Goal: Check status: Check status

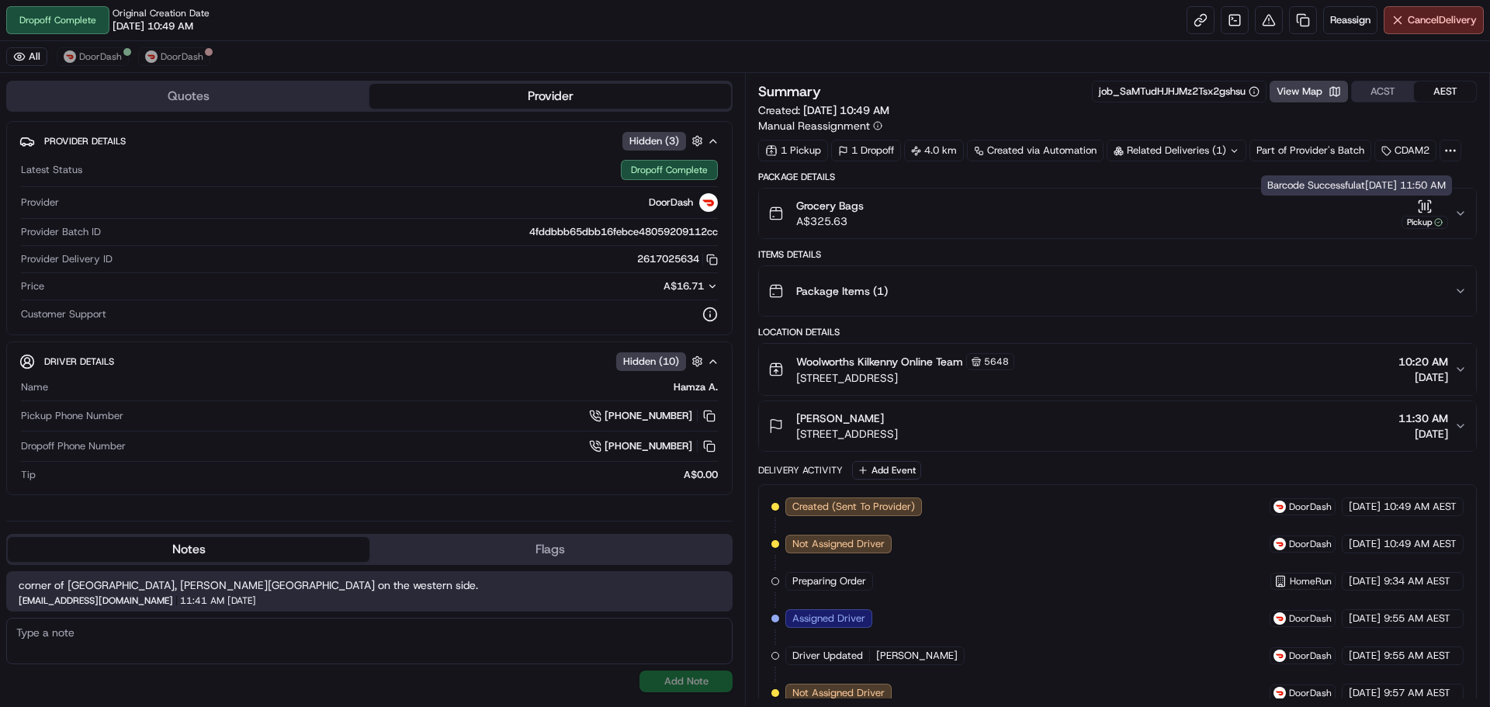
click at [1468, 212] on button "Grocery Bags A$325.63 Pickup" at bounding box center [1117, 214] width 717 height 50
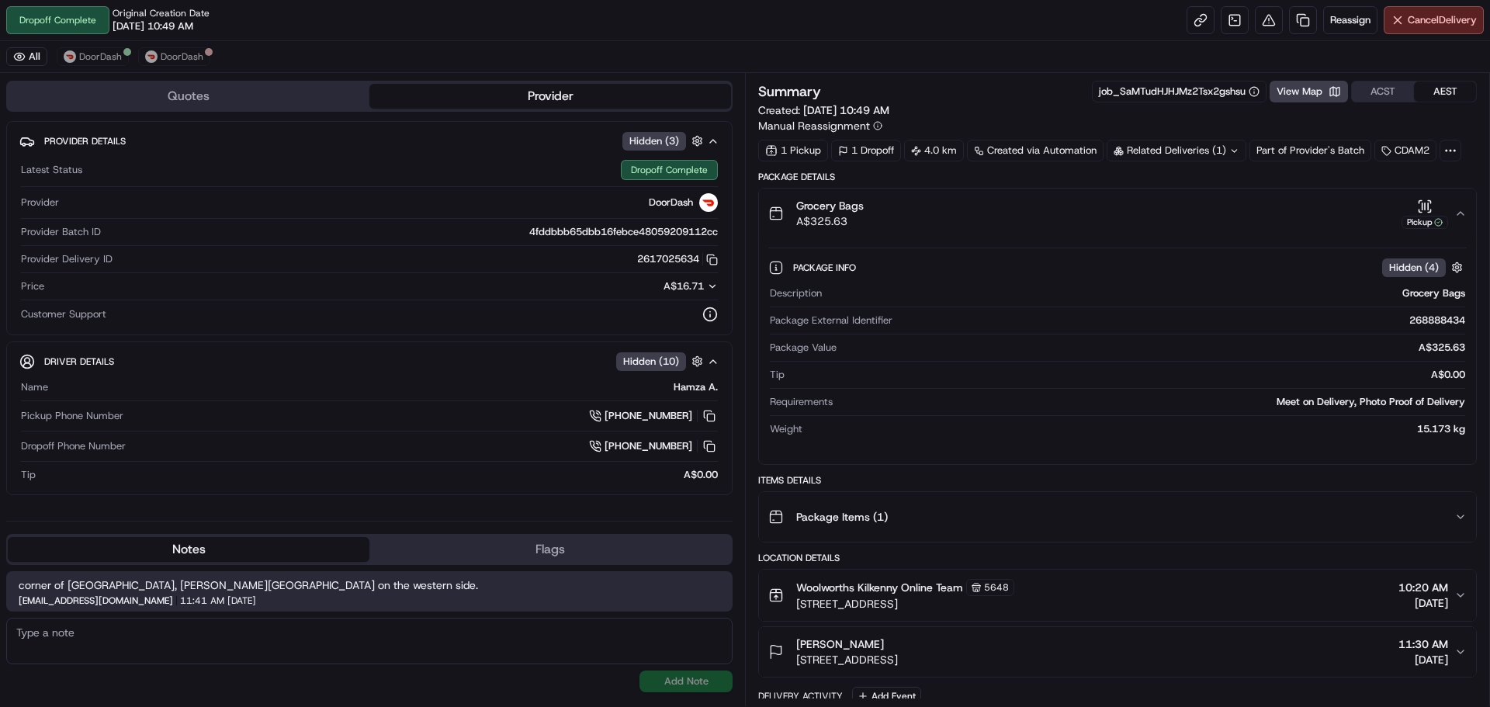
click at [1465, 215] on icon "button" at bounding box center [1460, 213] width 12 height 12
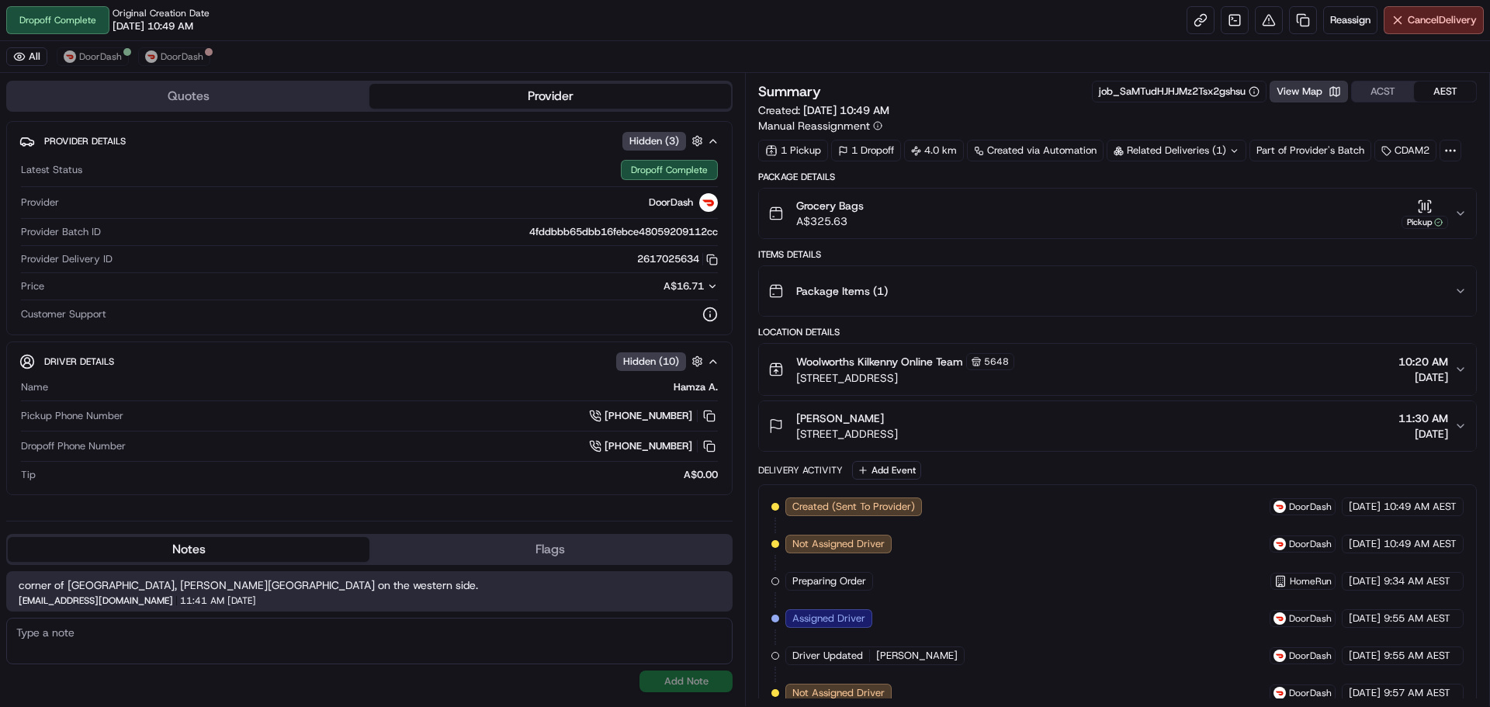
click at [1280, 87] on button "View Map" at bounding box center [1309, 92] width 78 height 22
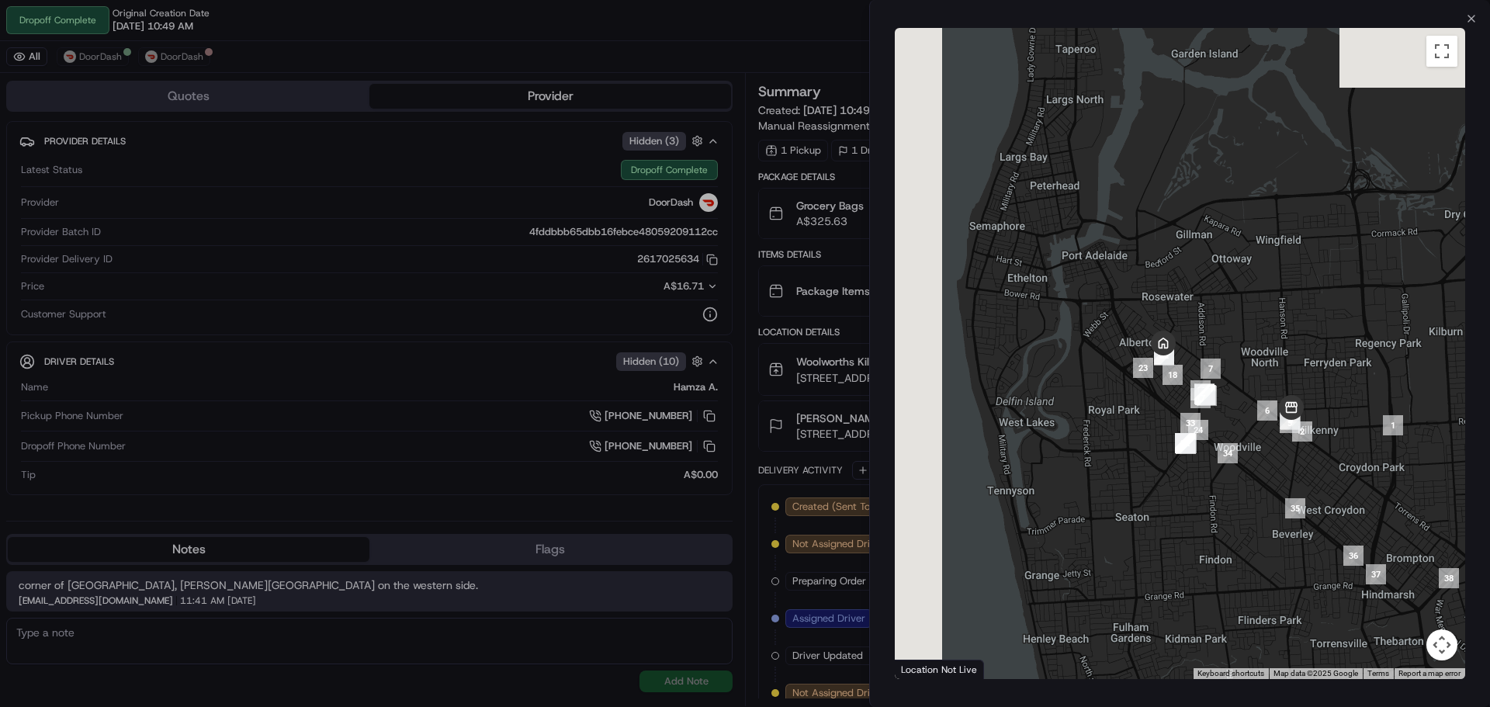
drag, startPoint x: 1102, startPoint y: 348, endPoint x: 1255, endPoint y: 472, distance: 196.5
click at [1255, 472] on div at bounding box center [1180, 353] width 570 height 651
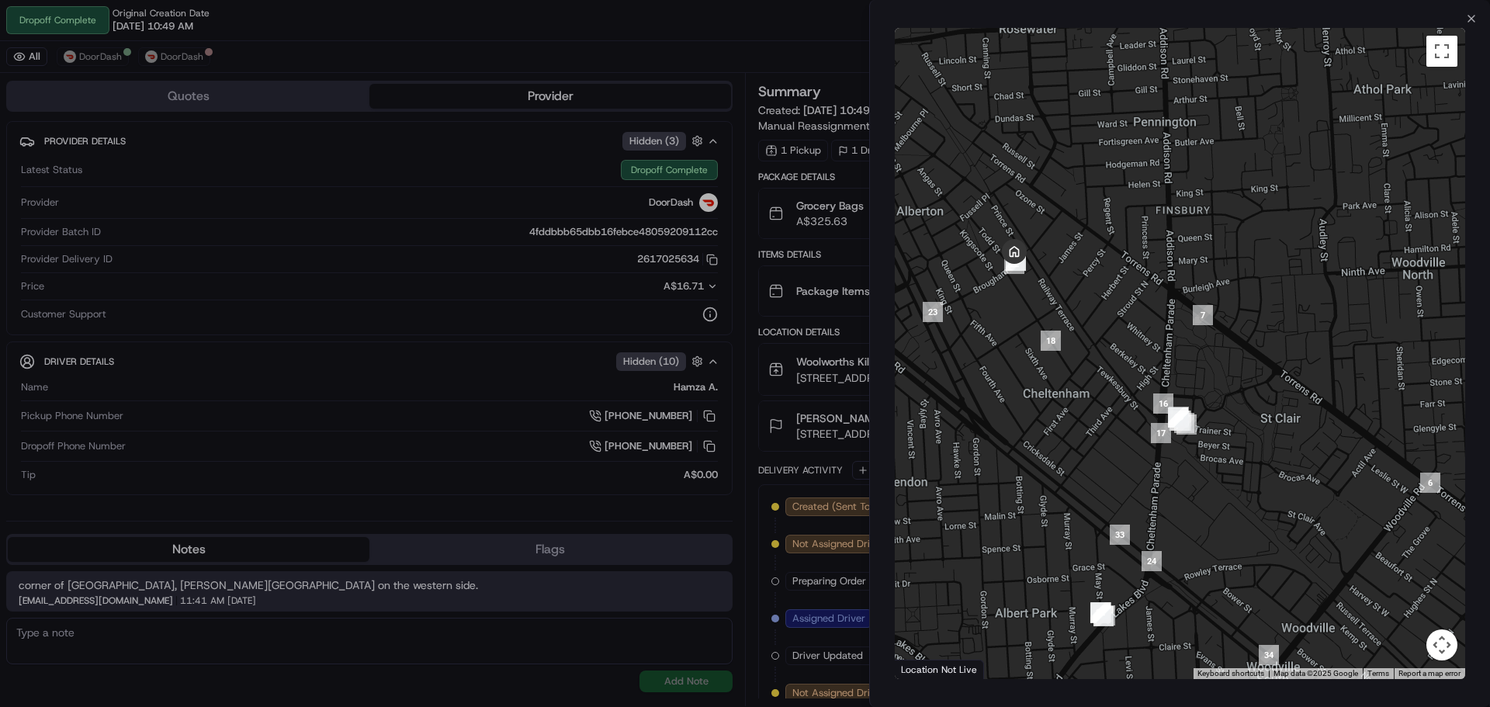
drag, startPoint x: 1349, startPoint y: 529, endPoint x: 1227, endPoint y: 424, distance: 161.2
click at [1232, 432] on div at bounding box center [1180, 353] width 570 height 651
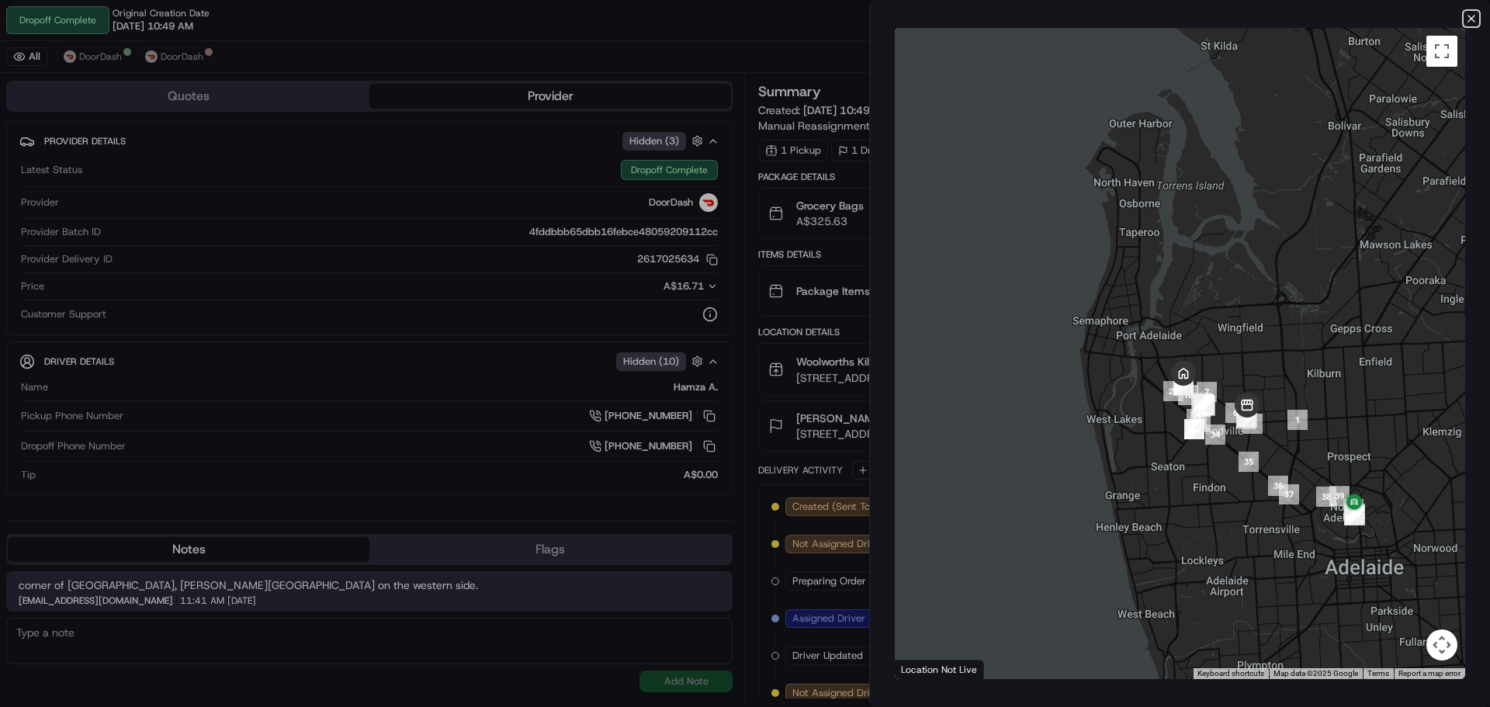
click at [1468, 17] on icon "button" at bounding box center [1471, 18] width 12 height 12
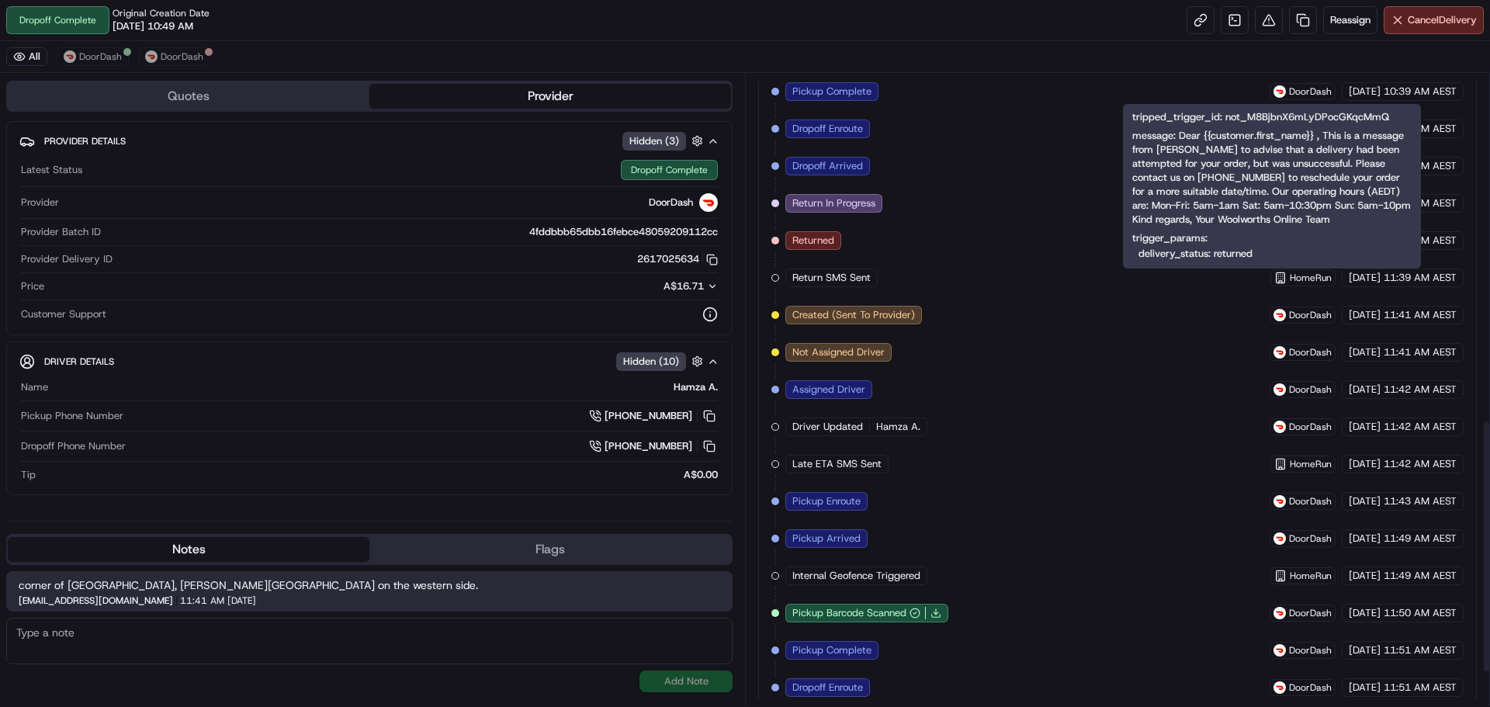
scroll to position [948, 0]
